Goal: Information Seeking & Learning: Find specific fact

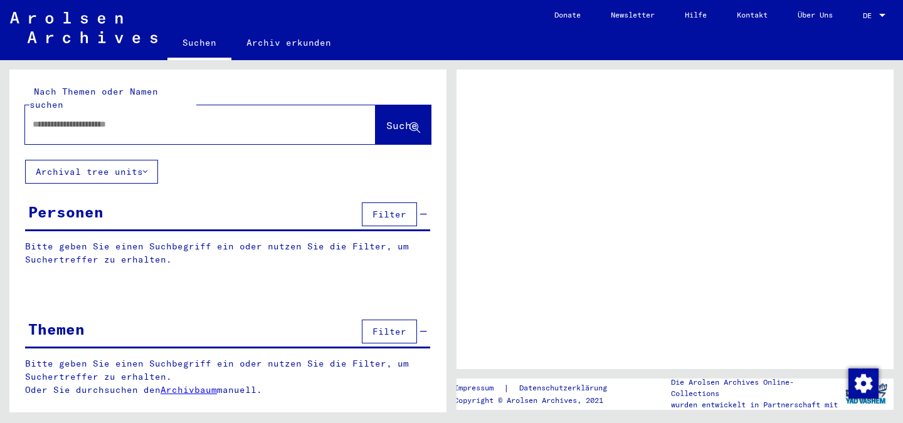
click at [176, 118] on input "text" at bounding box center [189, 124] width 313 height 13
type input "**********"
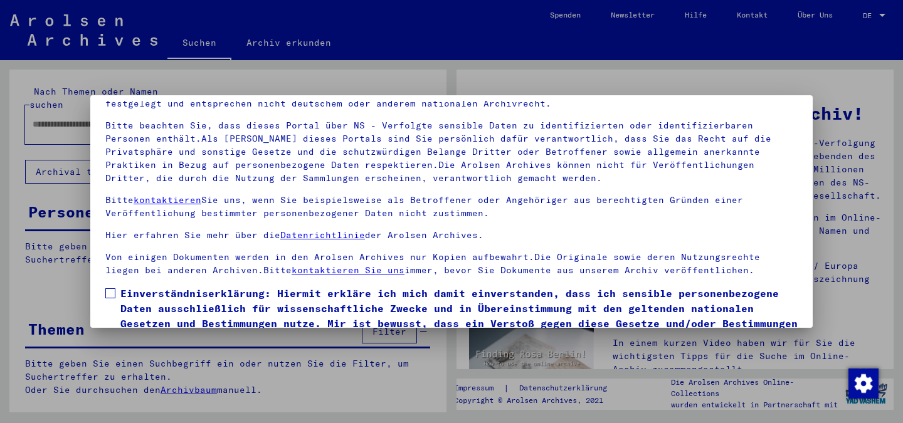
scroll to position [105, 0]
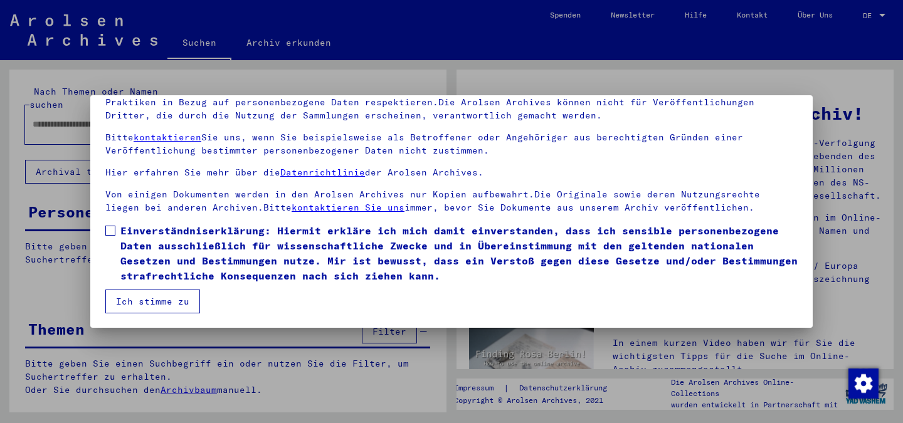
click at [111, 229] on span at bounding box center [110, 231] width 10 height 10
click at [142, 299] on button "Ich stimme zu" at bounding box center [152, 302] width 95 height 24
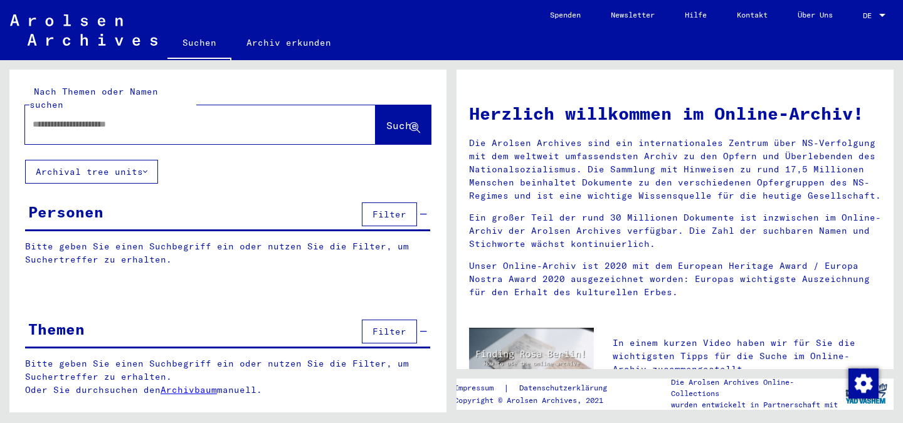
click at [106, 118] on input "text" at bounding box center [185, 124] width 305 height 13
type input "**********"
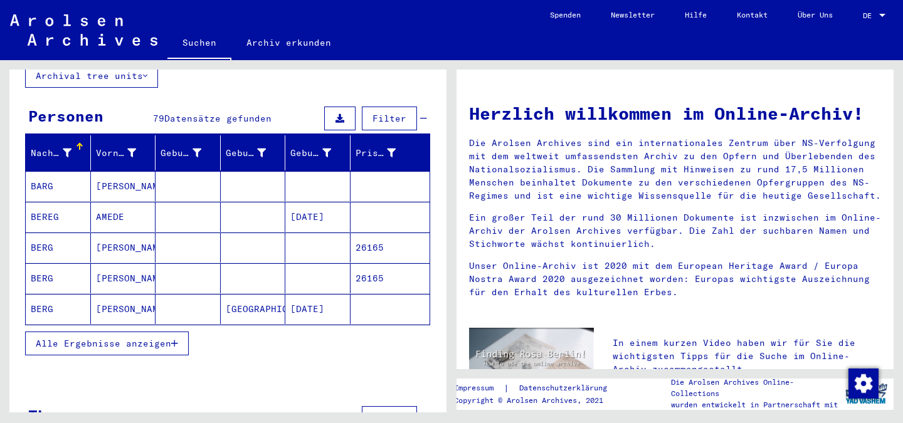
scroll to position [125, 0]
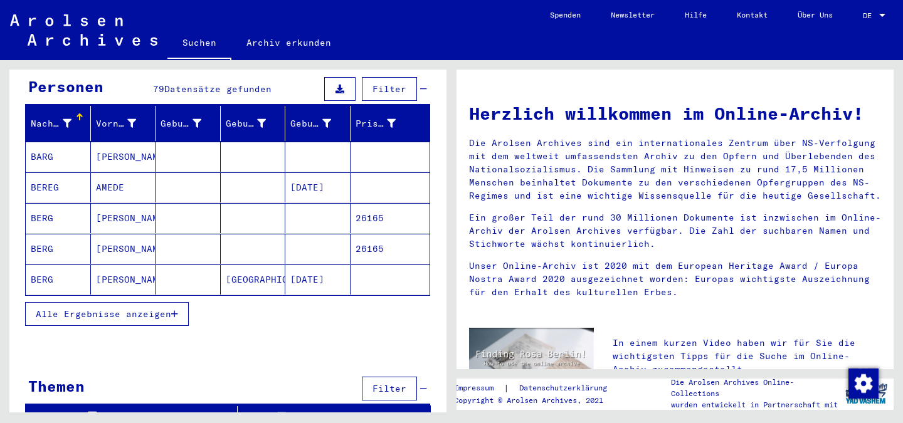
click at [50, 142] on mat-cell "BARG" at bounding box center [58, 157] width 65 height 30
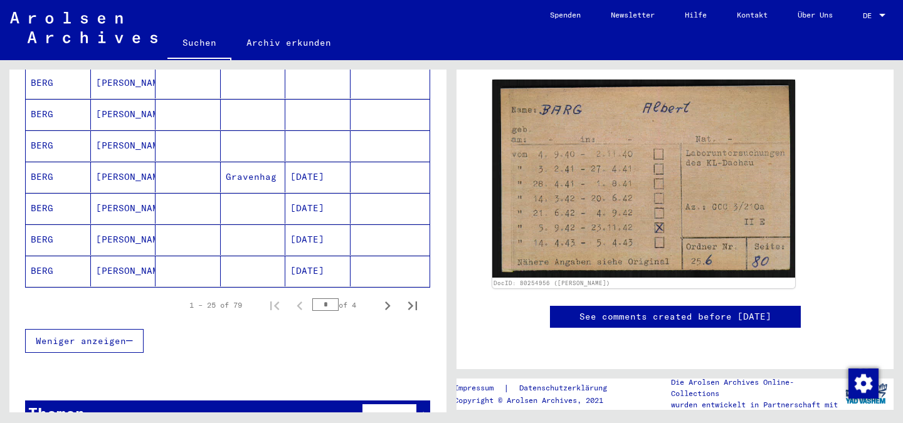
scroll to position [784, 0]
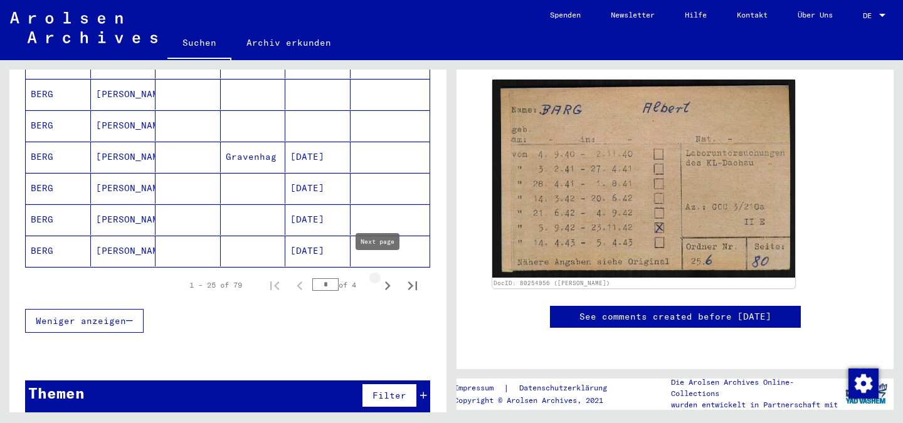
click at [379, 277] on icon "Next page" at bounding box center [388, 286] width 18 height 18
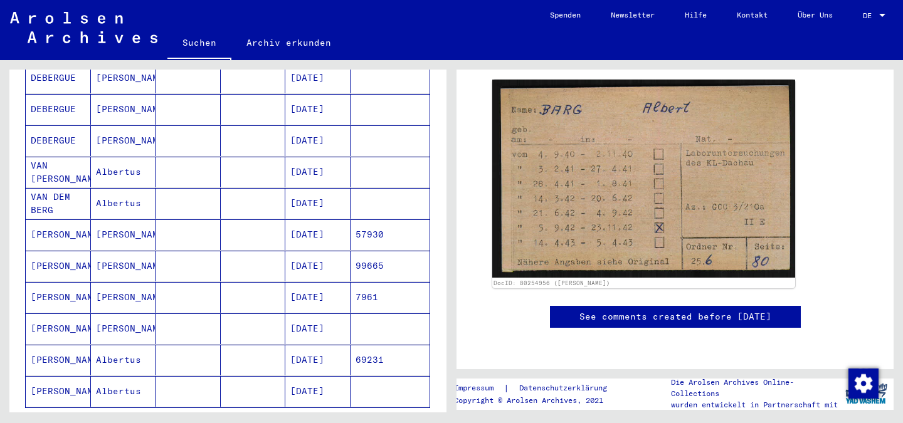
scroll to position [690, 0]
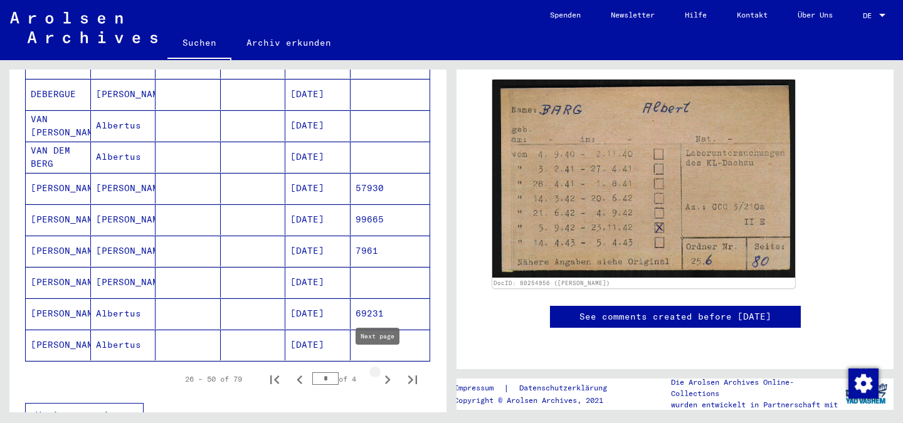
click at [385, 376] on icon "Next page" at bounding box center [388, 380] width 6 height 9
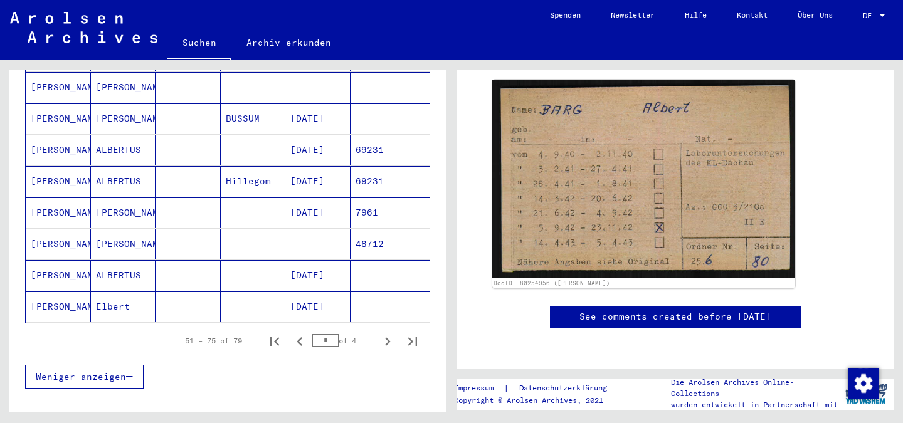
scroll to position [753, 0]
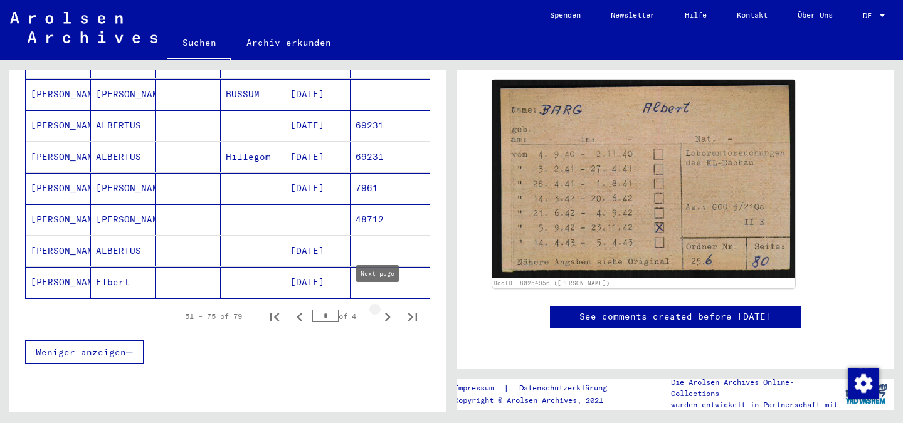
click at [385, 313] on icon "Next page" at bounding box center [388, 317] width 6 height 9
type input "*"
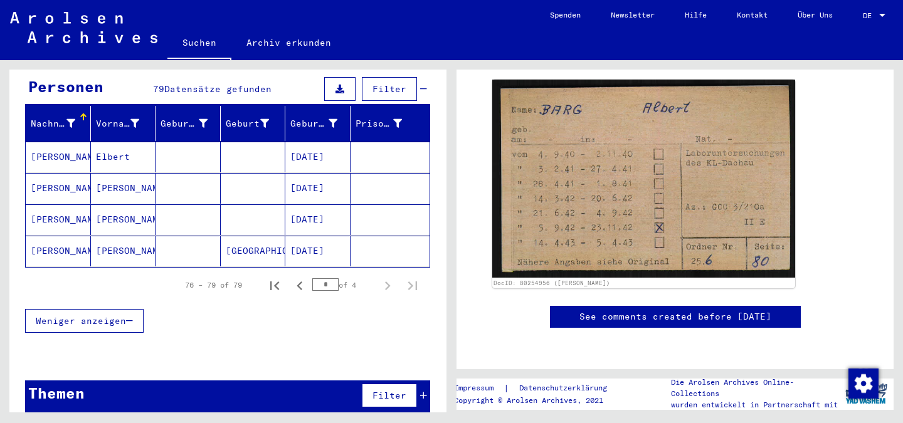
click at [51, 207] on mat-cell "[PERSON_NAME]" at bounding box center [58, 219] width 65 height 31
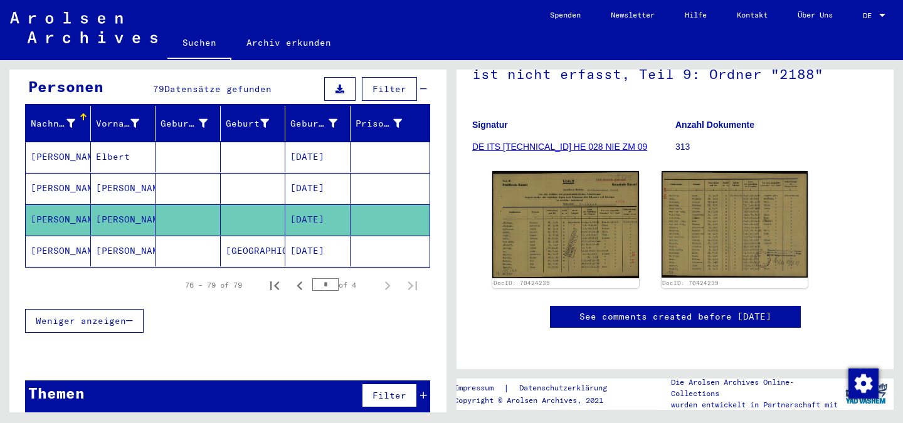
scroll to position [539, 0]
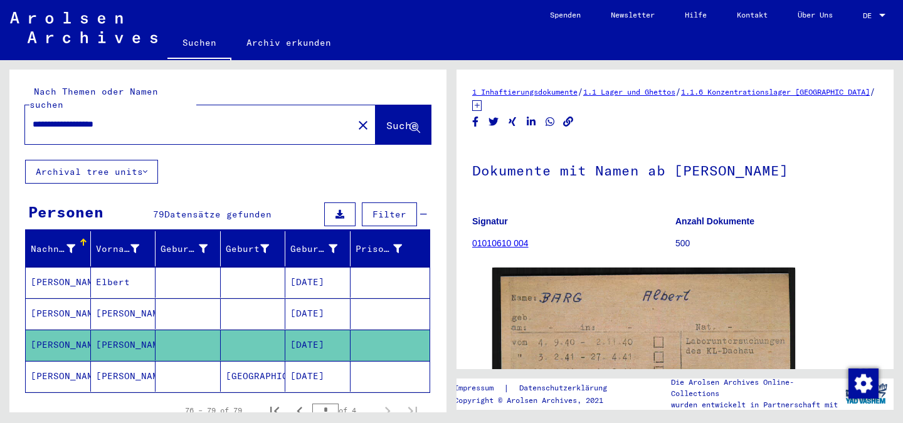
drag, startPoint x: 154, startPoint y: 114, endPoint x: 0, endPoint y: 95, distance: 154.8
click at [0, 95] on div "**********" at bounding box center [226, 236] width 452 height 353
type input "**********"
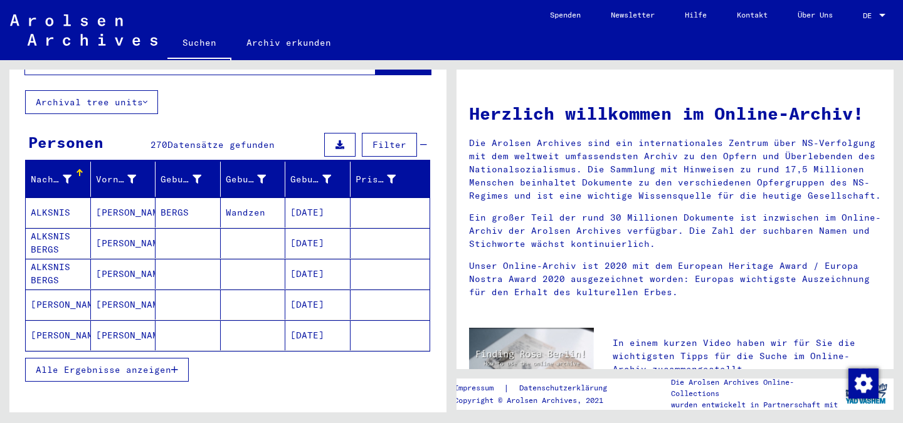
scroll to position [119, 0]
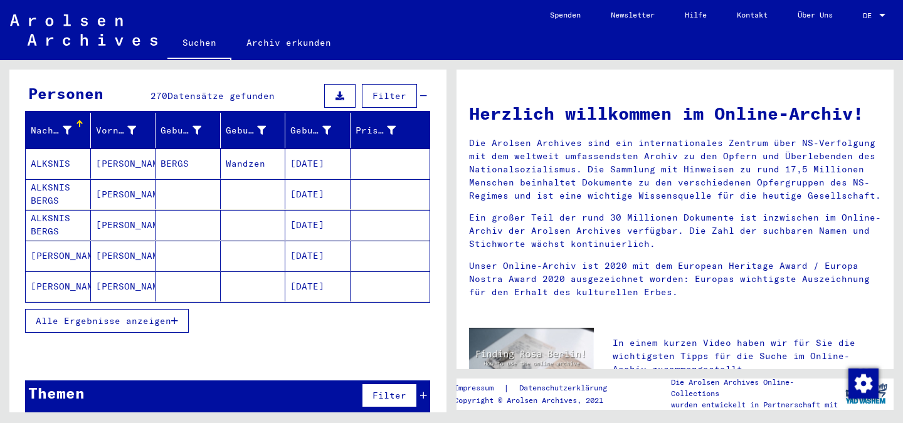
click at [148, 313] on button "Alle Ergebnisse anzeigen" at bounding box center [107, 321] width 164 height 24
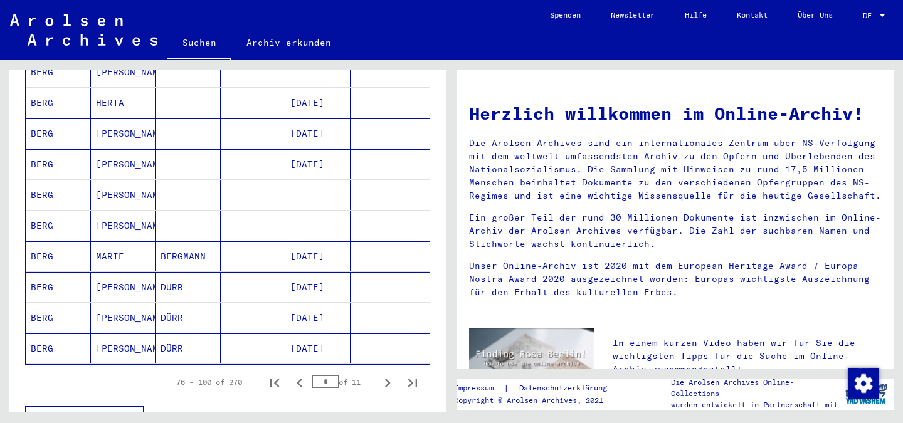
scroll to position [683, 0]
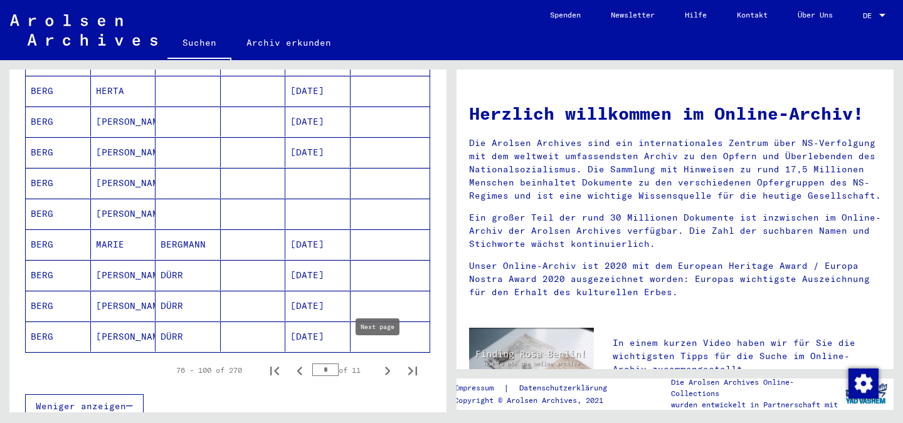
click at [380, 363] on icon "Next page" at bounding box center [388, 372] width 18 height 18
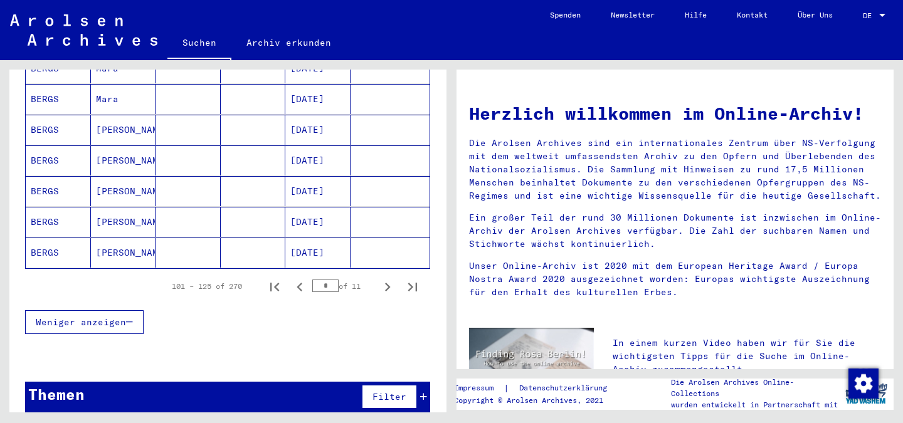
scroll to position [768, 0]
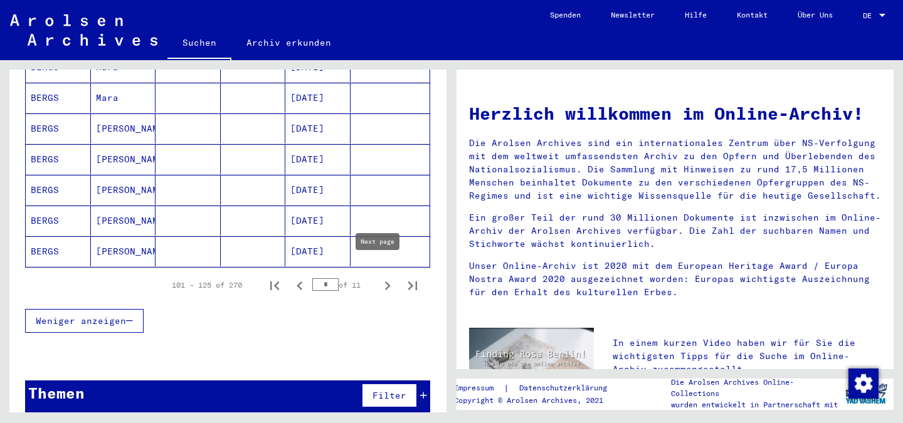
click at [379, 277] on icon "Next page" at bounding box center [388, 286] width 18 height 18
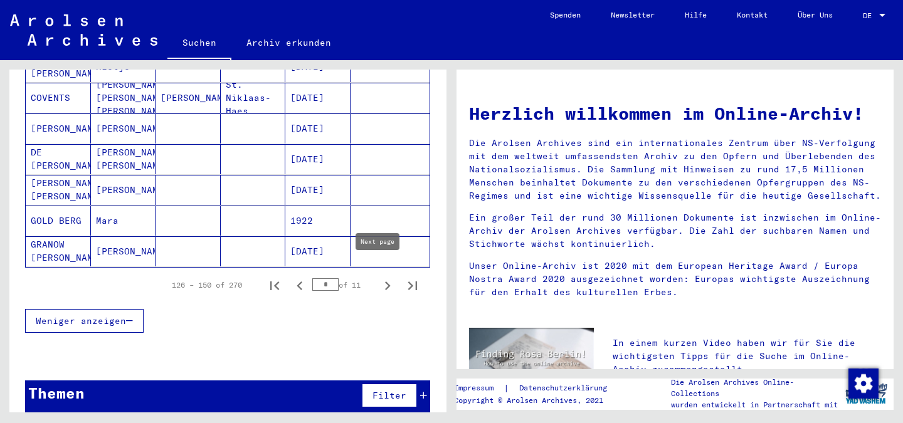
click at [385, 282] on icon "Next page" at bounding box center [388, 286] width 6 height 9
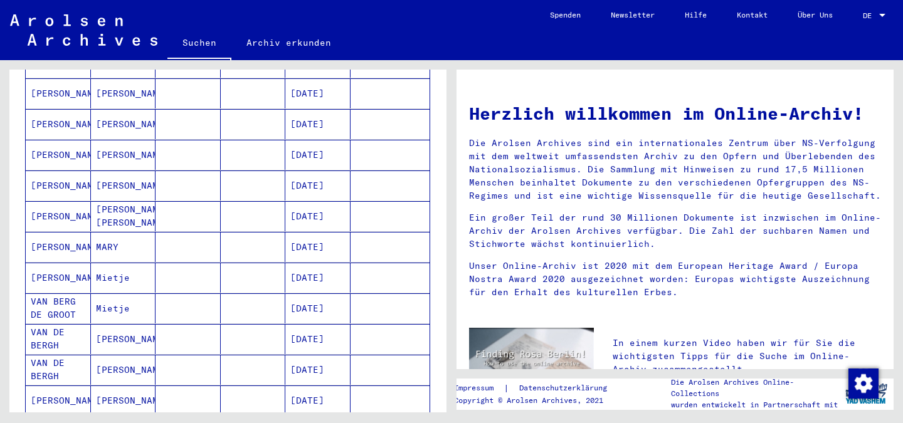
scroll to position [643, 0]
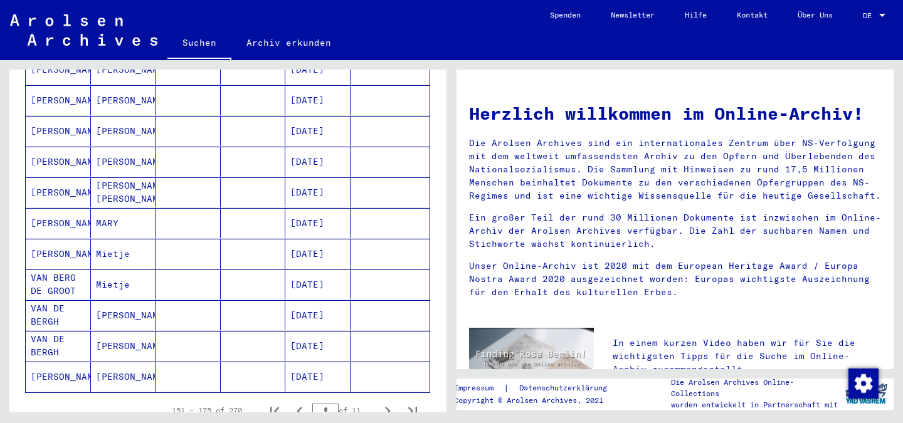
click at [70, 367] on mat-cell "[PERSON_NAME]" at bounding box center [58, 377] width 65 height 30
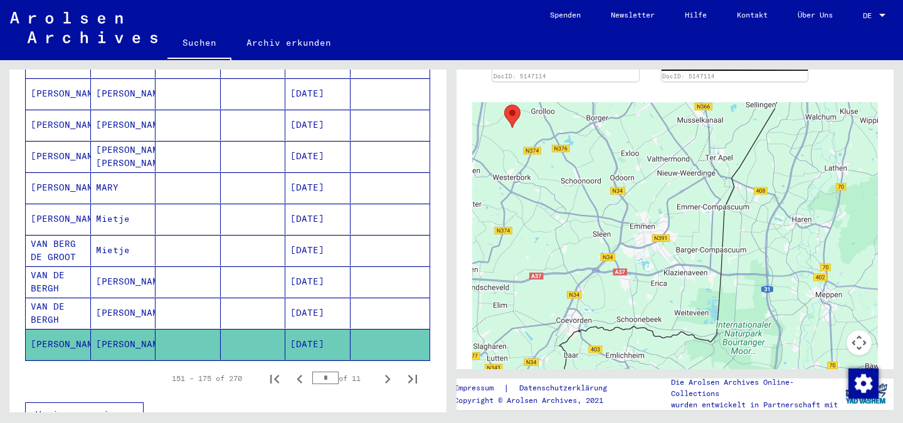
scroll to position [714, 0]
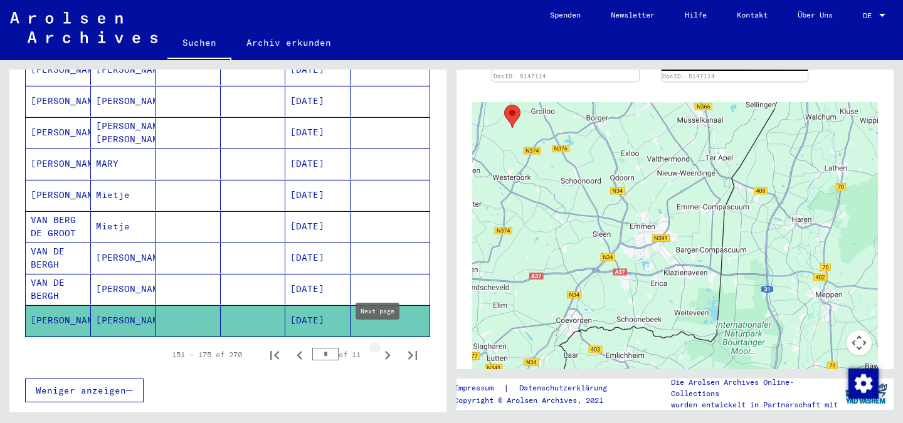
click at [382, 347] on icon "Next page" at bounding box center [388, 356] width 18 height 18
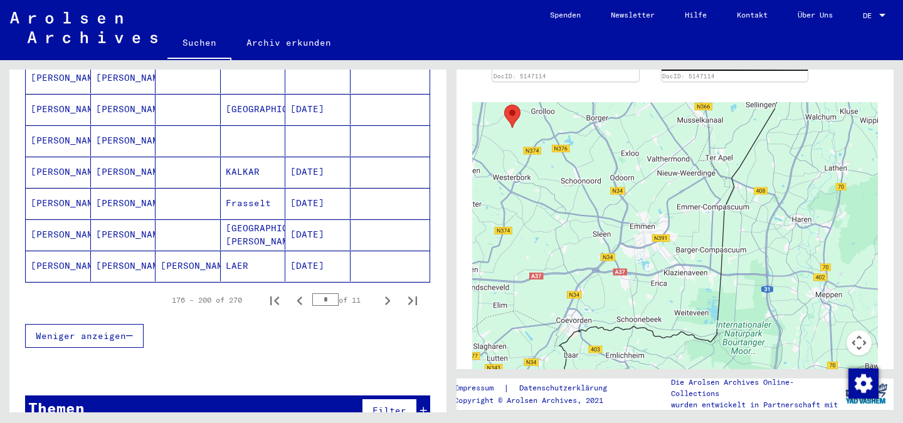
scroll to position [777, 0]
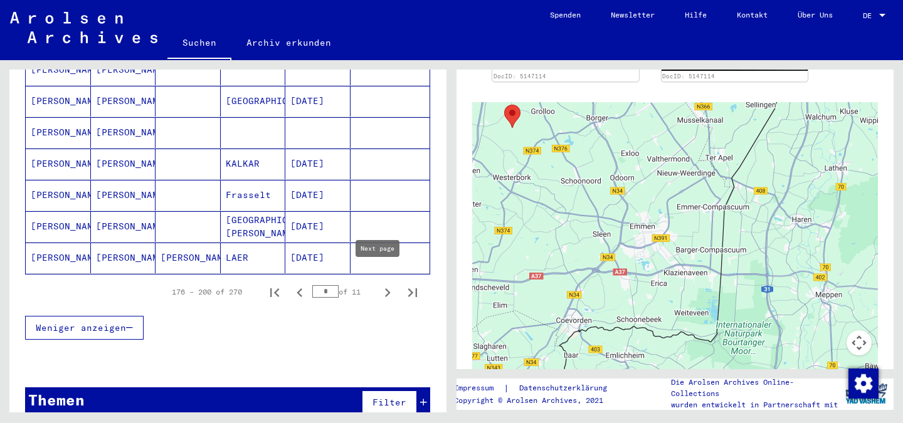
click at [379, 284] on icon "Next page" at bounding box center [388, 293] width 18 height 18
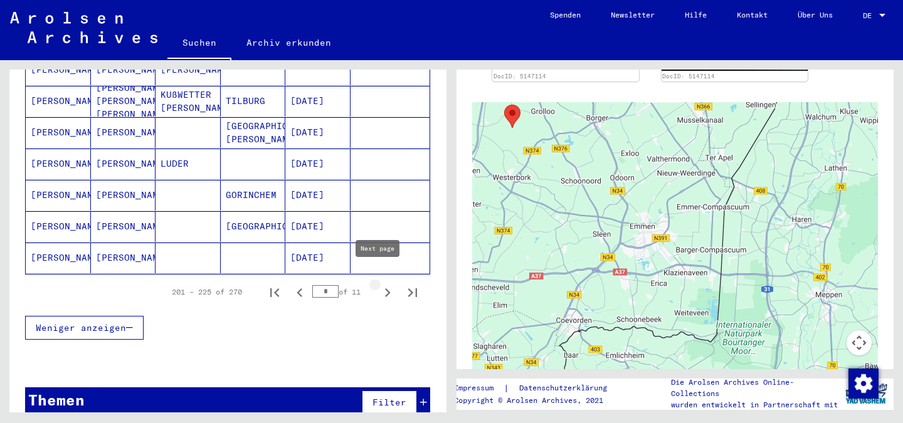
click at [379, 284] on icon "Next page" at bounding box center [388, 293] width 18 height 18
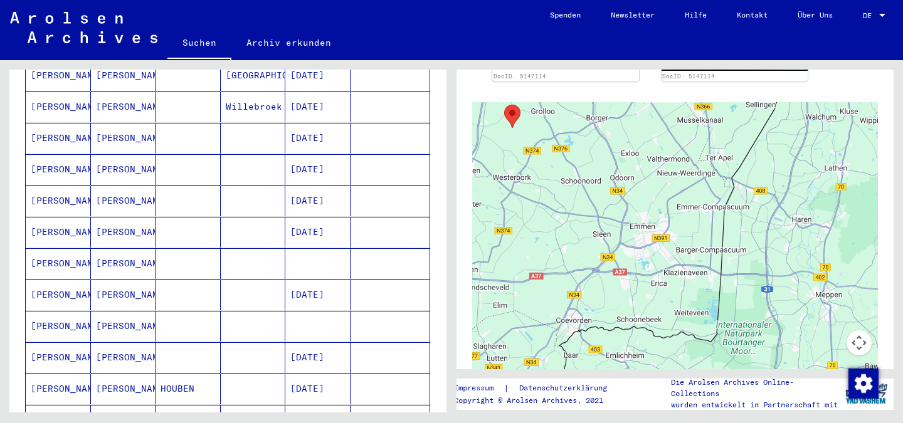
scroll to position [652, 0]
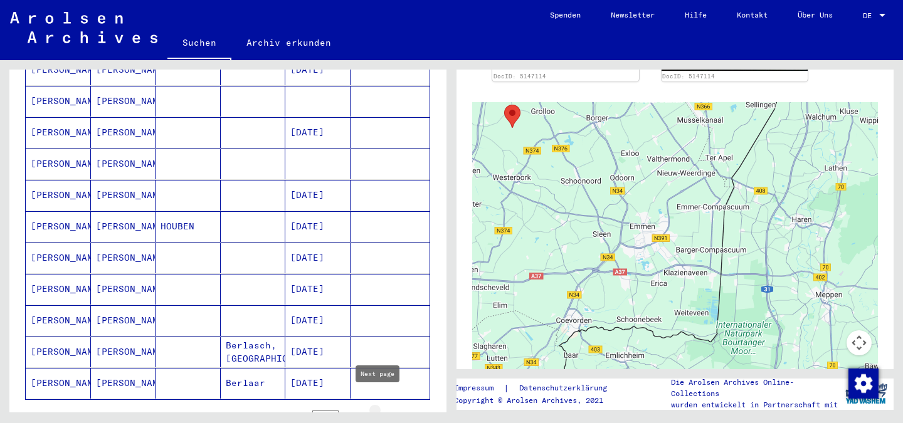
click at [382, 410] on icon "Next page" at bounding box center [388, 419] width 18 height 18
type input "**"
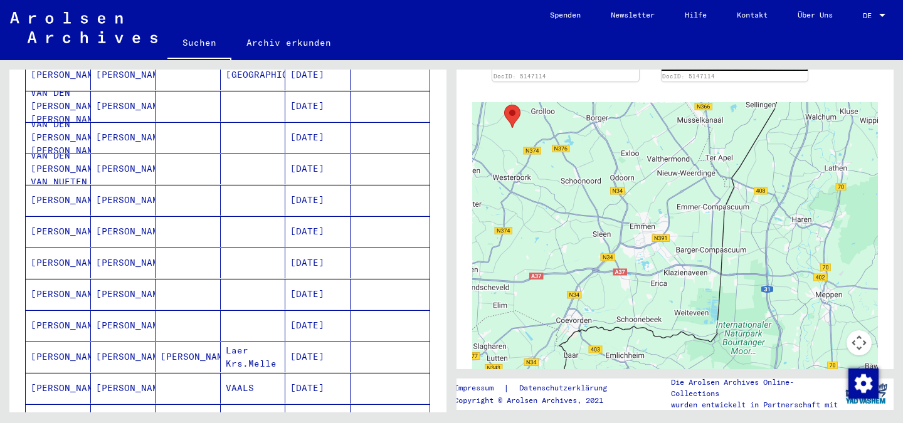
scroll to position [251, 0]
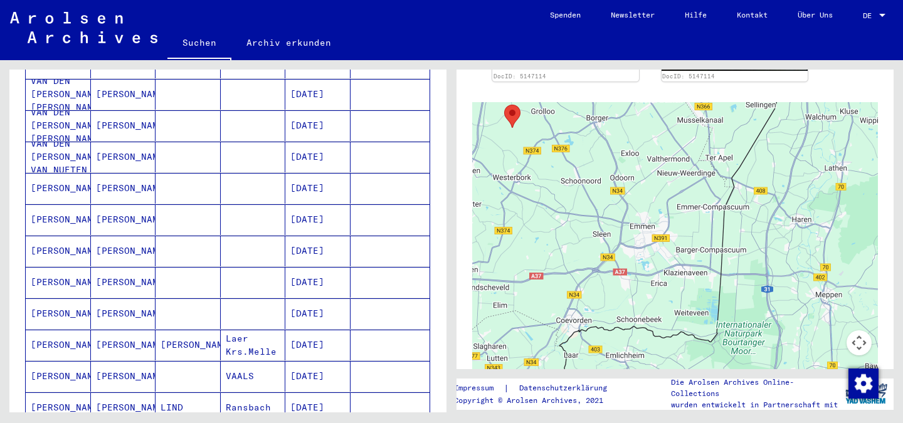
click at [50, 236] on mat-cell "[PERSON_NAME]" at bounding box center [58, 251] width 65 height 31
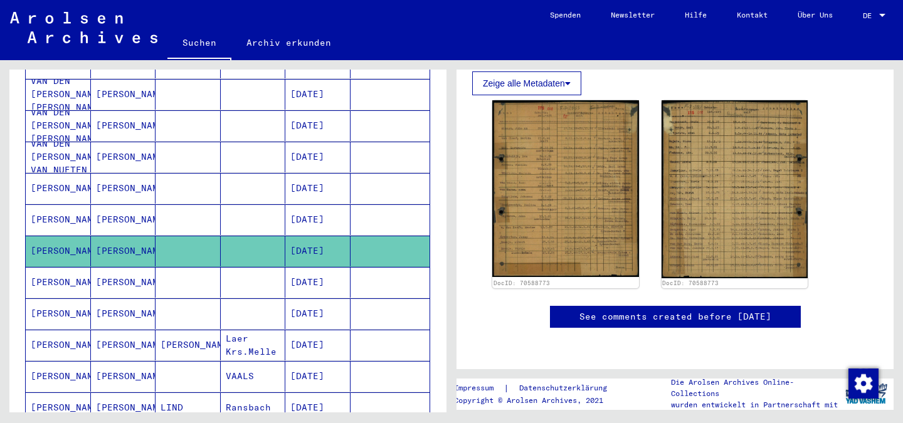
scroll to position [502, 0]
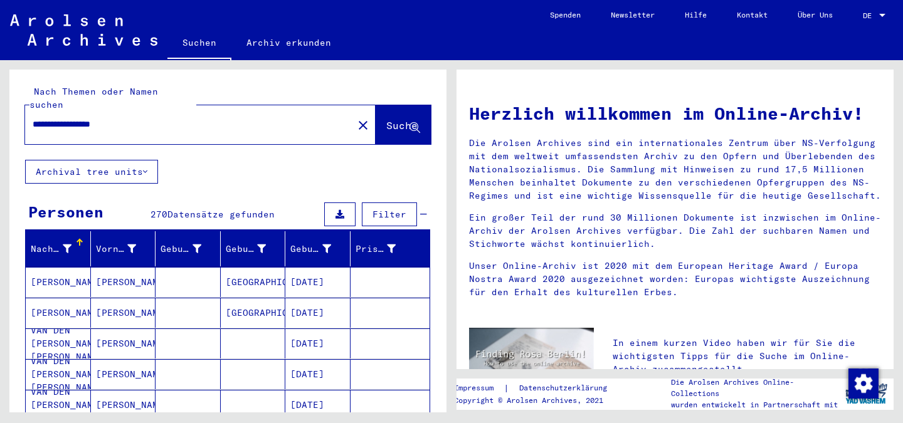
drag, startPoint x: 152, startPoint y: 112, endPoint x: 0, endPoint y: 100, distance: 152.2
click at [0, 100] on div "**********" at bounding box center [226, 236] width 452 height 353
type input "******"
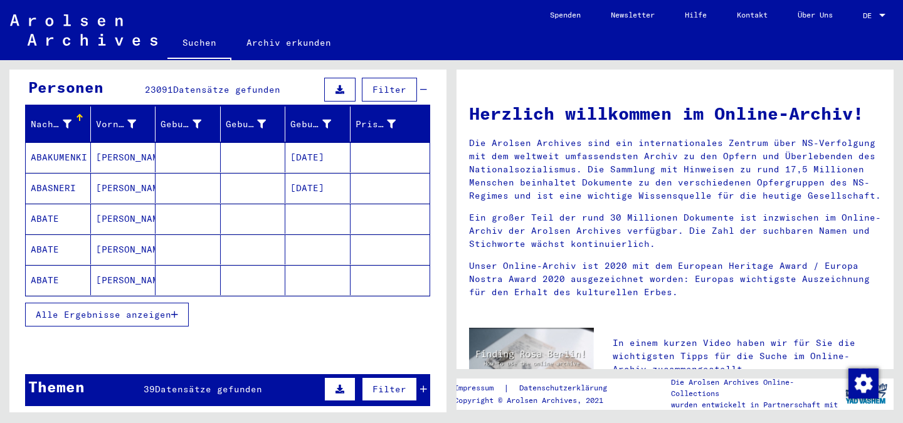
scroll to position [125, 0]
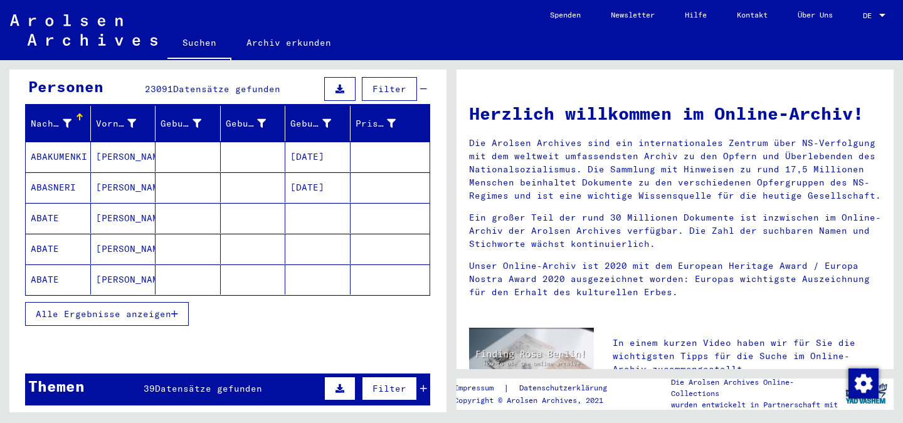
click at [130, 309] on span "Alle Ergebnisse anzeigen" at bounding box center [103, 314] width 135 height 11
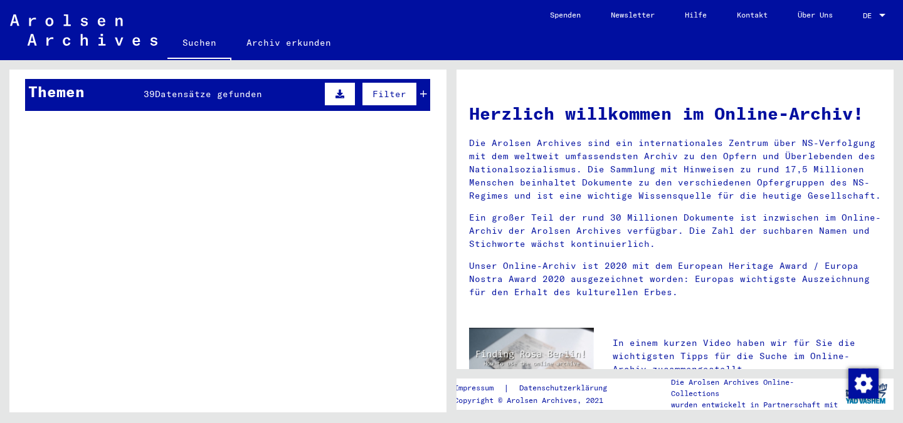
scroll to position [1093, 0]
